Goal: Navigation & Orientation: Find specific page/section

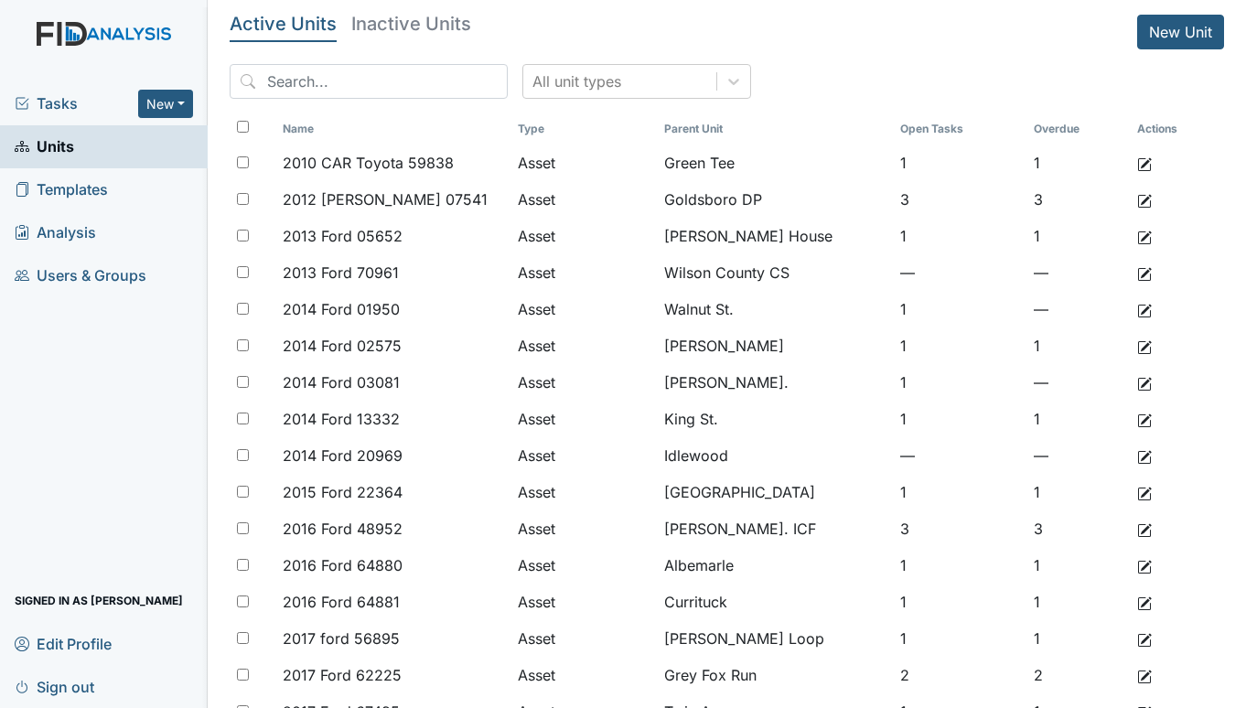
click at [70, 104] on span "Tasks" at bounding box center [76, 103] width 123 height 22
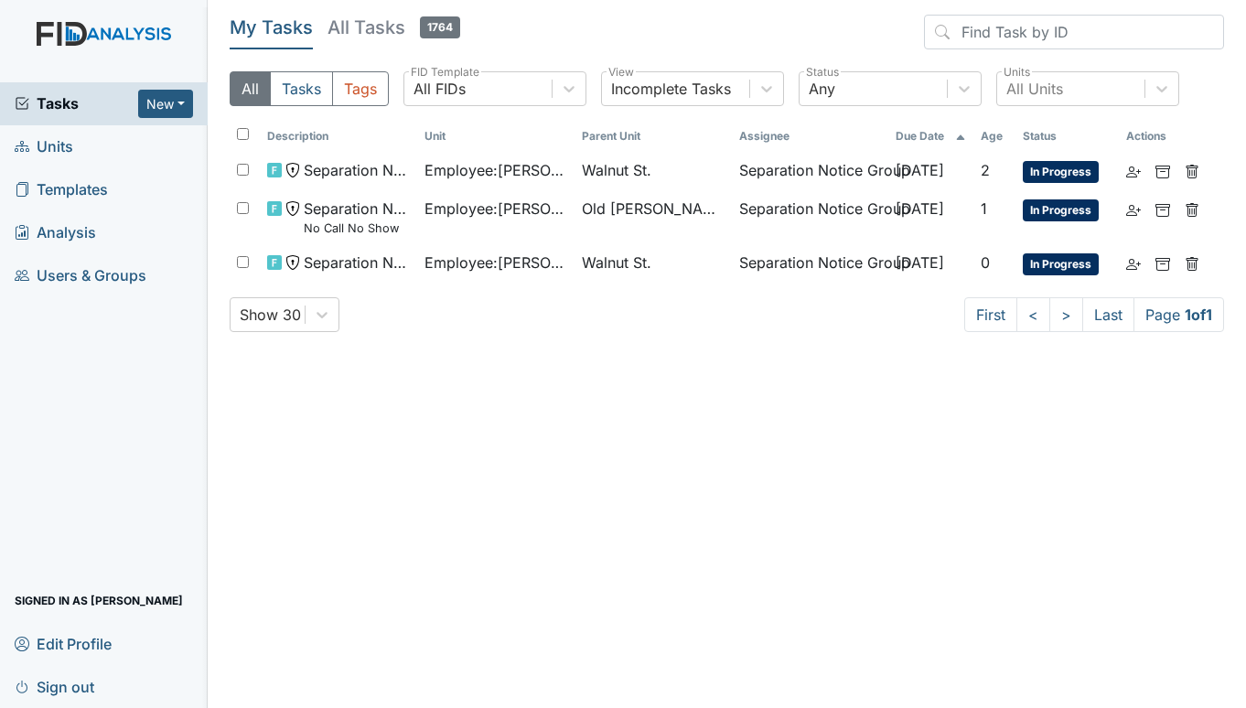
click at [68, 144] on span "Units" at bounding box center [44, 147] width 59 height 28
